Goal: Navigation & Orientation: Find specific page/section

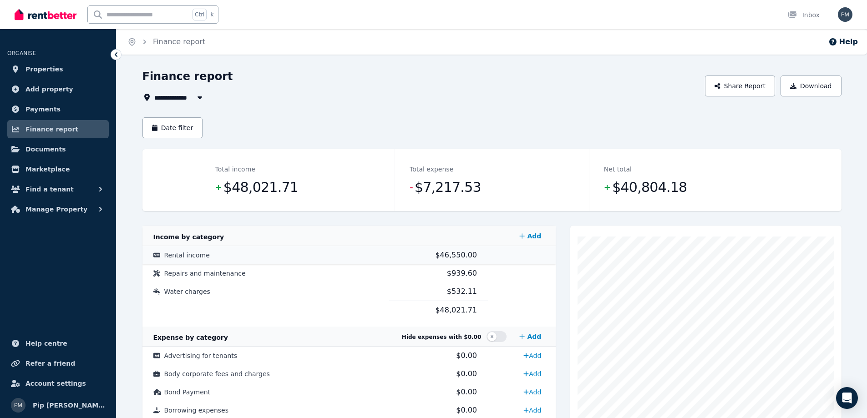
click at [206, 253] on td "Rental income" at bounding box center [265, 255] width 247 height 18
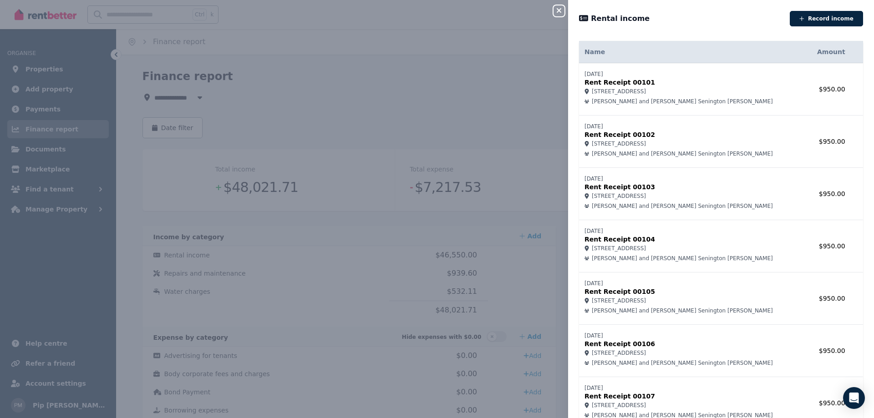
click at [60, 272] on div "Close panel Rental income Record income Name Amount [DATE] Rent Receipt 00101 […" at bounding box center [437, 209] width 874 height 418
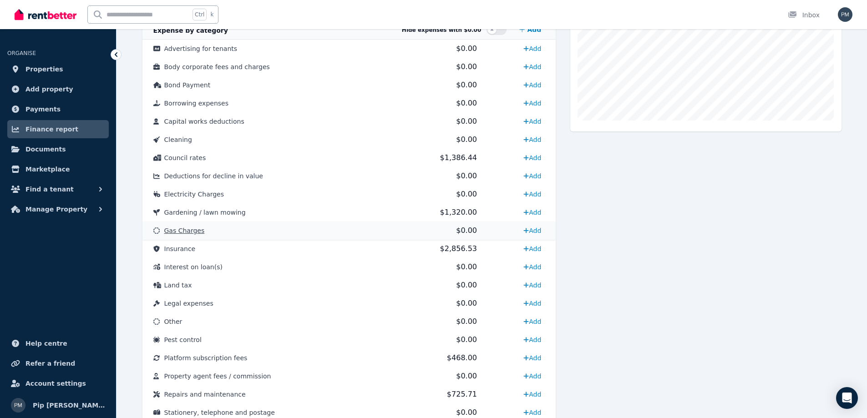
scroll to position [319, 0]
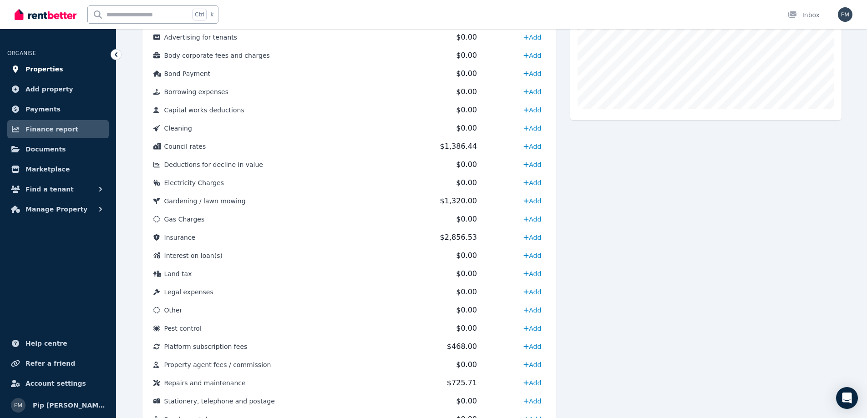
click at [56, 70] on link "Properties" at bounding box center [58, 69] width 102 height 18
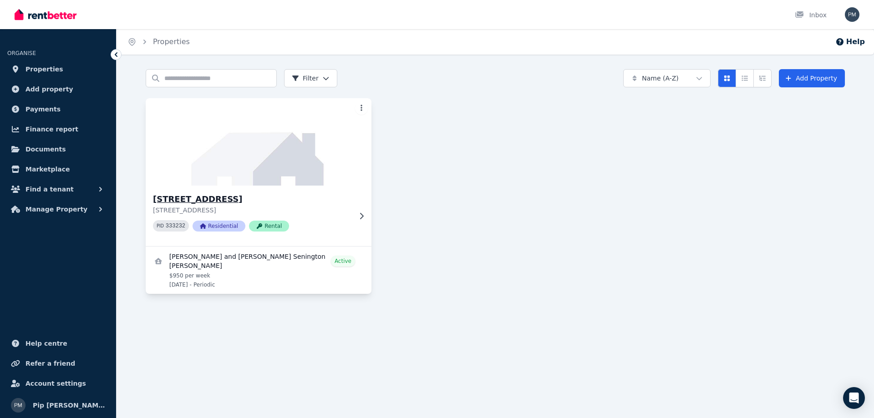
click at [229, 201] on h3 "[STREET_ADDRESS]" at bounding box center [252, 199] width 198 height 13
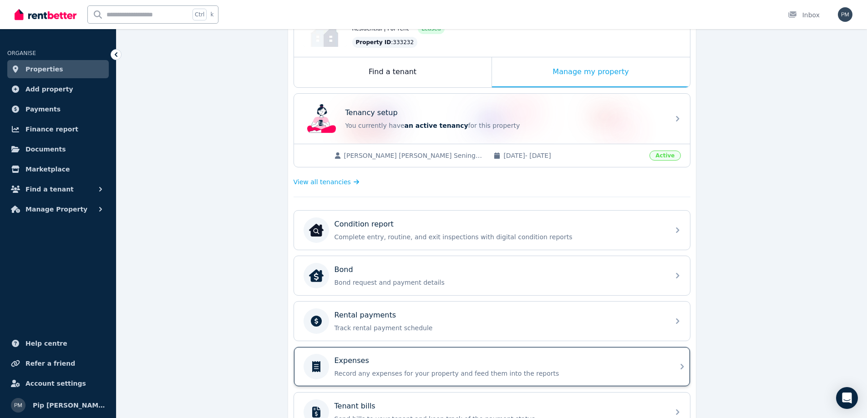
scroll to position [137, 0]
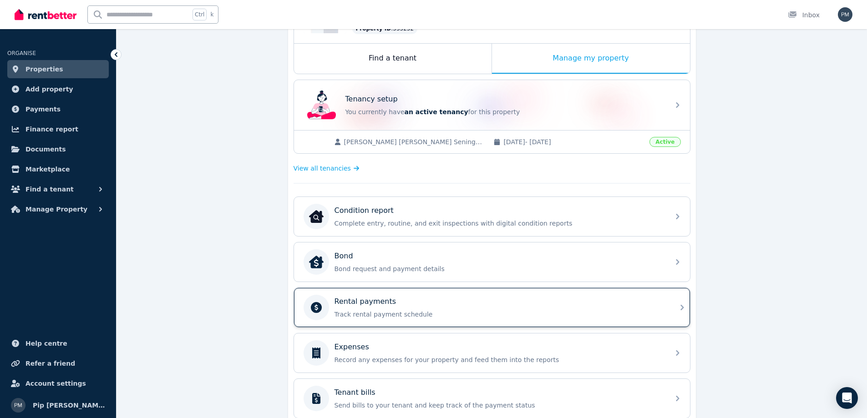
click at [350, 304] on p "Rental payments" at bounding box center [366, 301] width 62 height 11
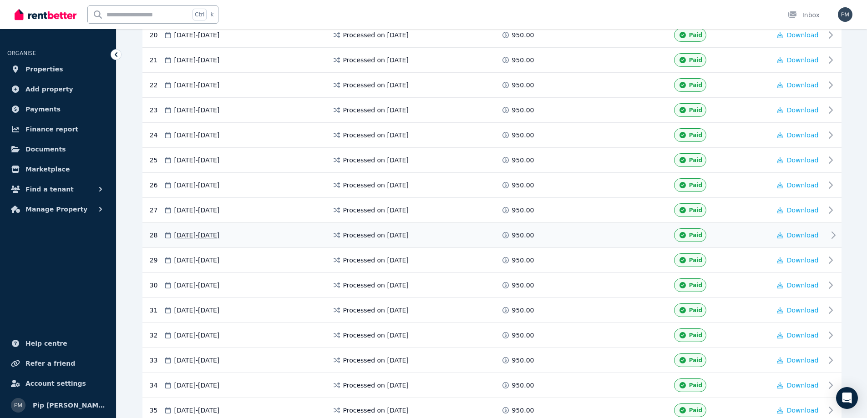
scroll to position [396, 0]
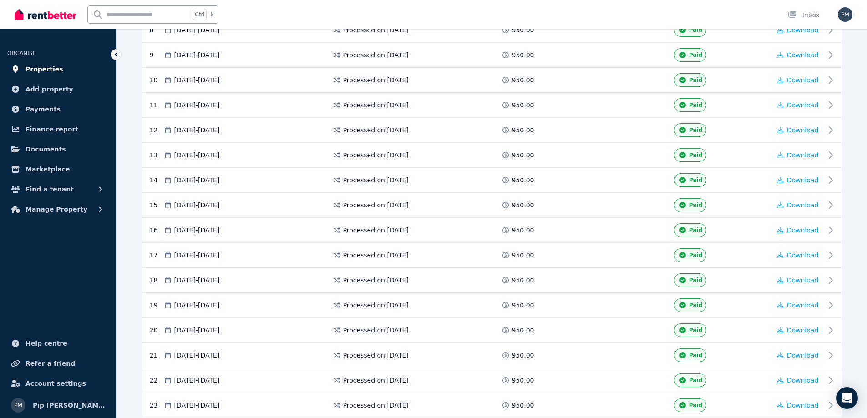
click at [51, 73] on span "Properties" at bounding box center [44, 69] width 38 height 11
